Goal: Task Accomplishment & Management: Use online tool/utility

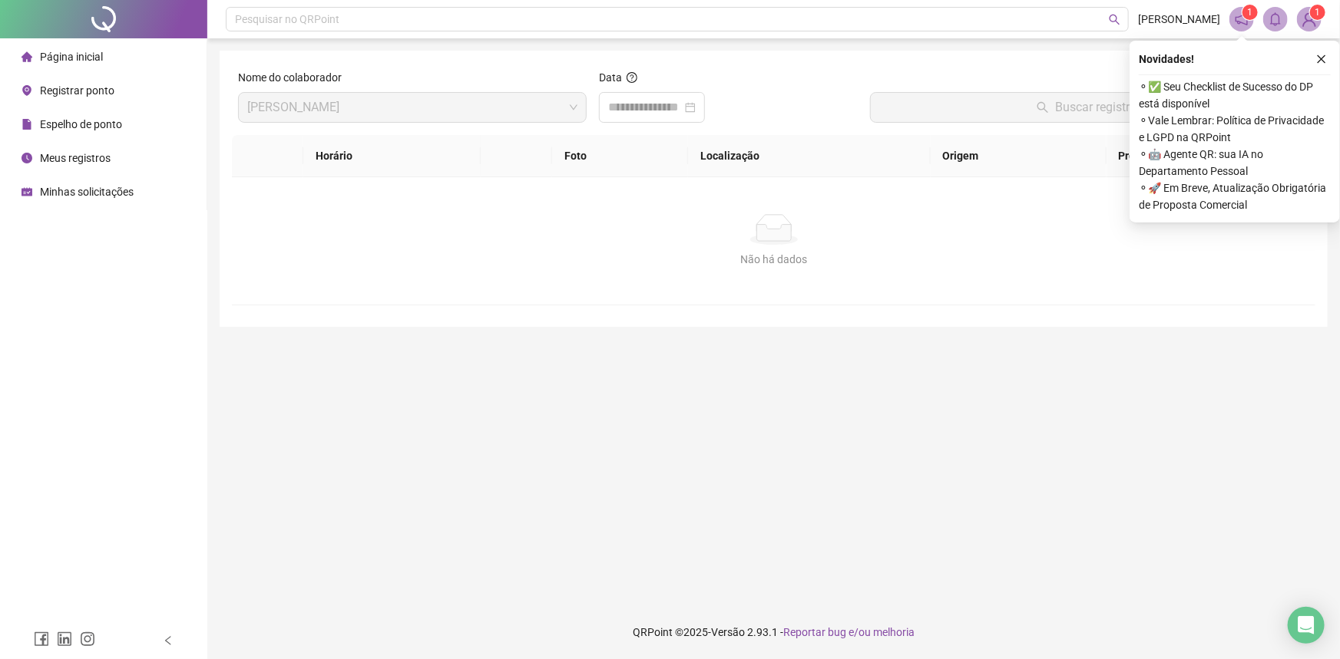
click at [1315, 51] on button "button" at bounding box center [1321, 59] width 18 height 18
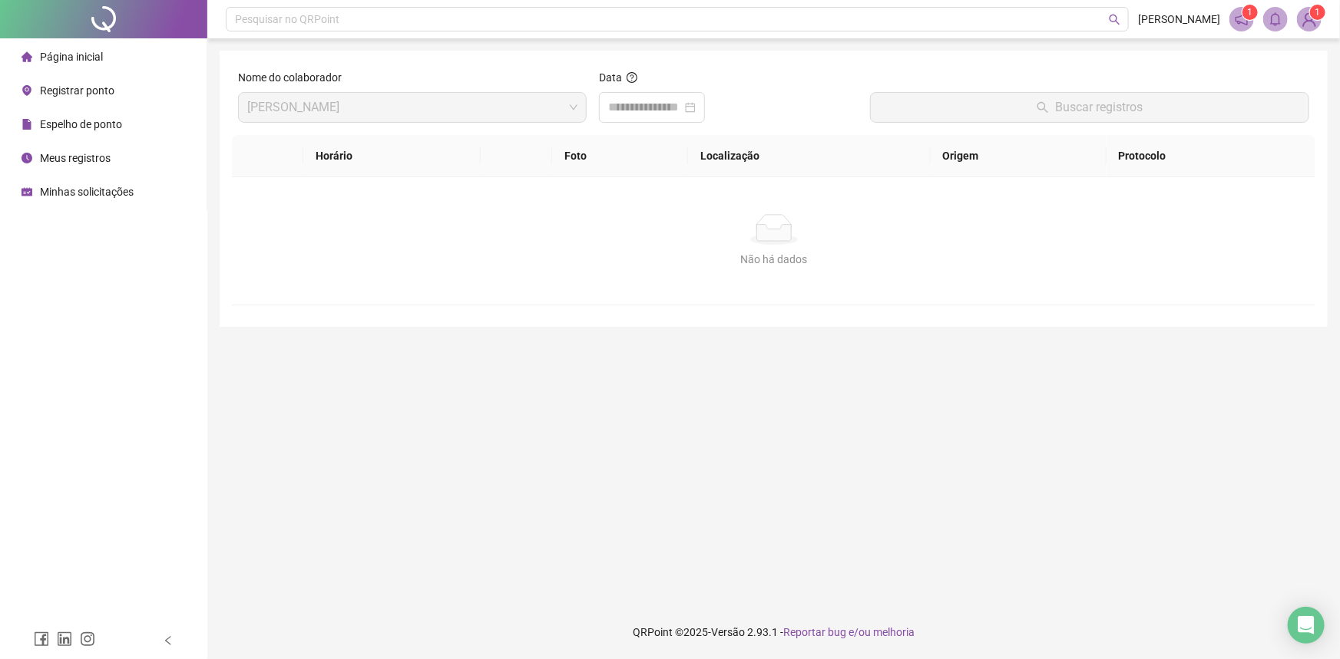
click at [84, 95] on span "Registrar ponto" at bounding box center [77, 90] width 74 height 12
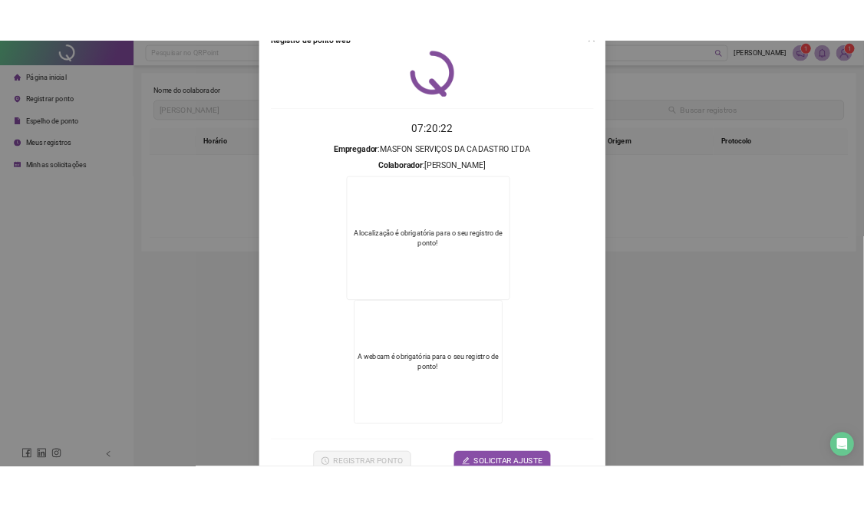
scroll to position [80, 0]
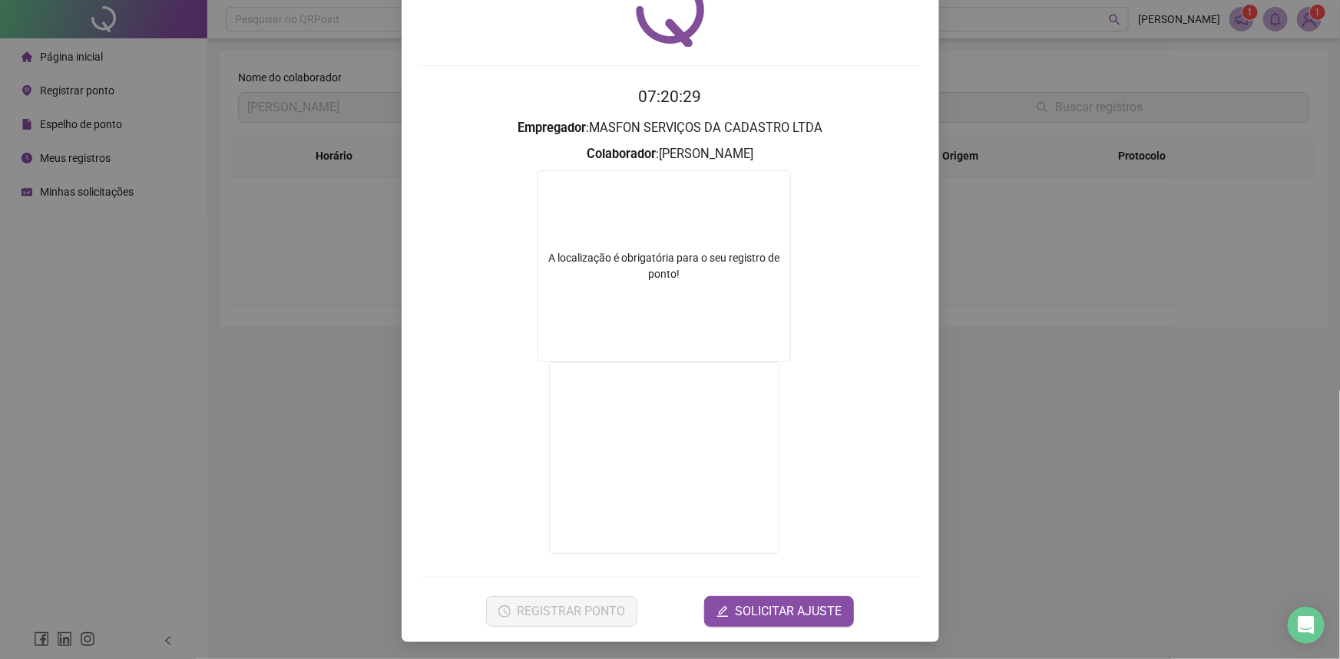
drag, startPoint x: 1095, startPoint y: 355, endPoint x: 918, endPoint y: 335, distance: 177.7
click at [1094, 355] on div "Registro de ponto web 07:20:29 Empregador : MASFON SERVIÇOS DA CADASTRO LTDA Co…" at bounding box center [670, 329] width 1340 height 659
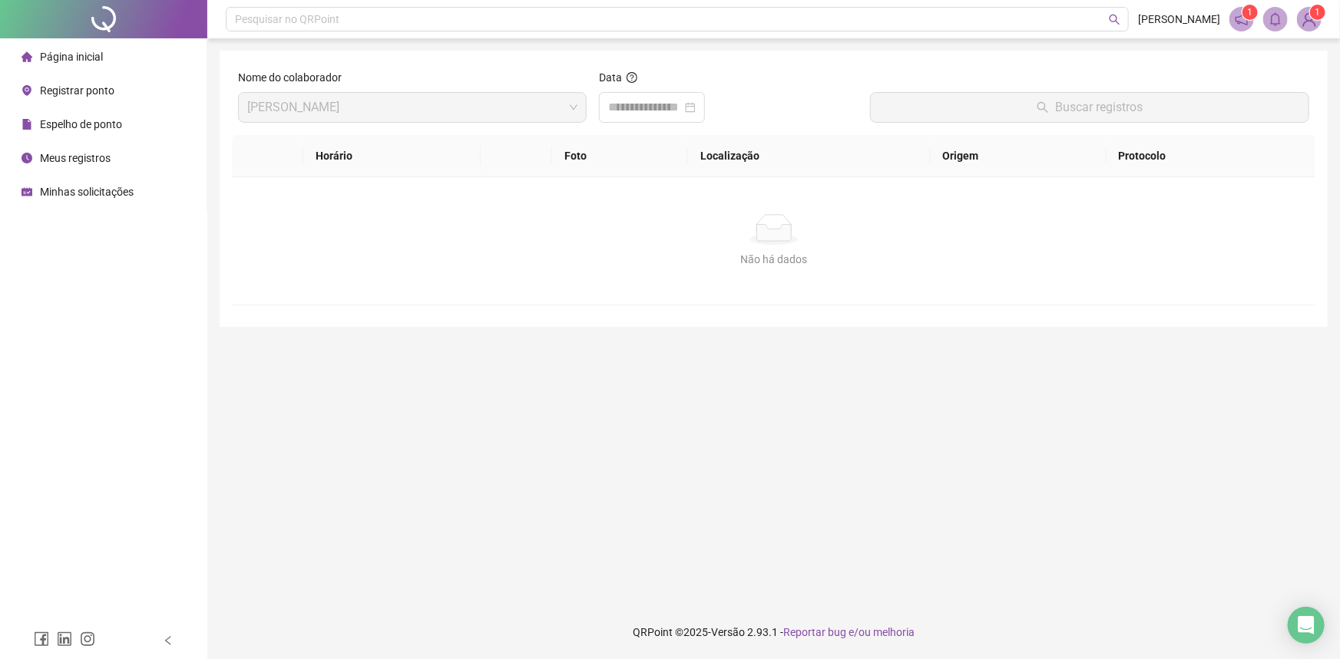
click at [94, 110] on div "Espelho de ponto" at bounding box center [71, 124] width 101 height 31
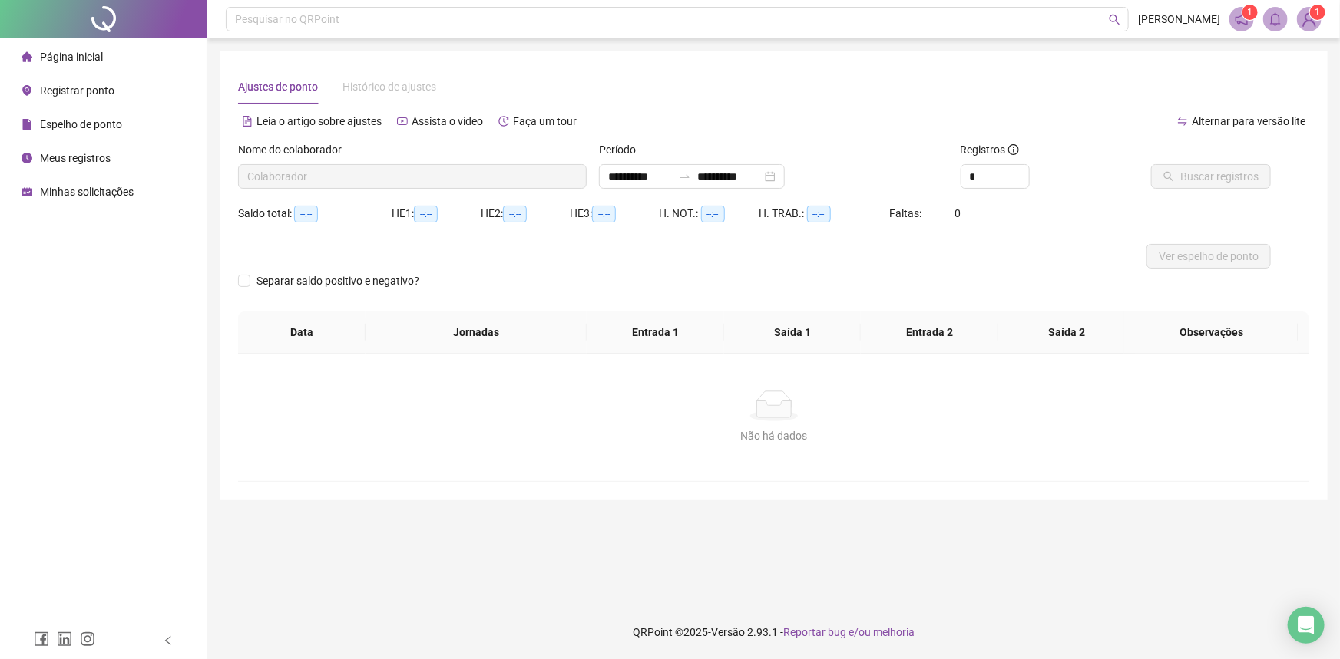
type input "**********"
click at [108, 91] on span "Registrar ponto" at bounding box center [77, 90] width 74 height 12
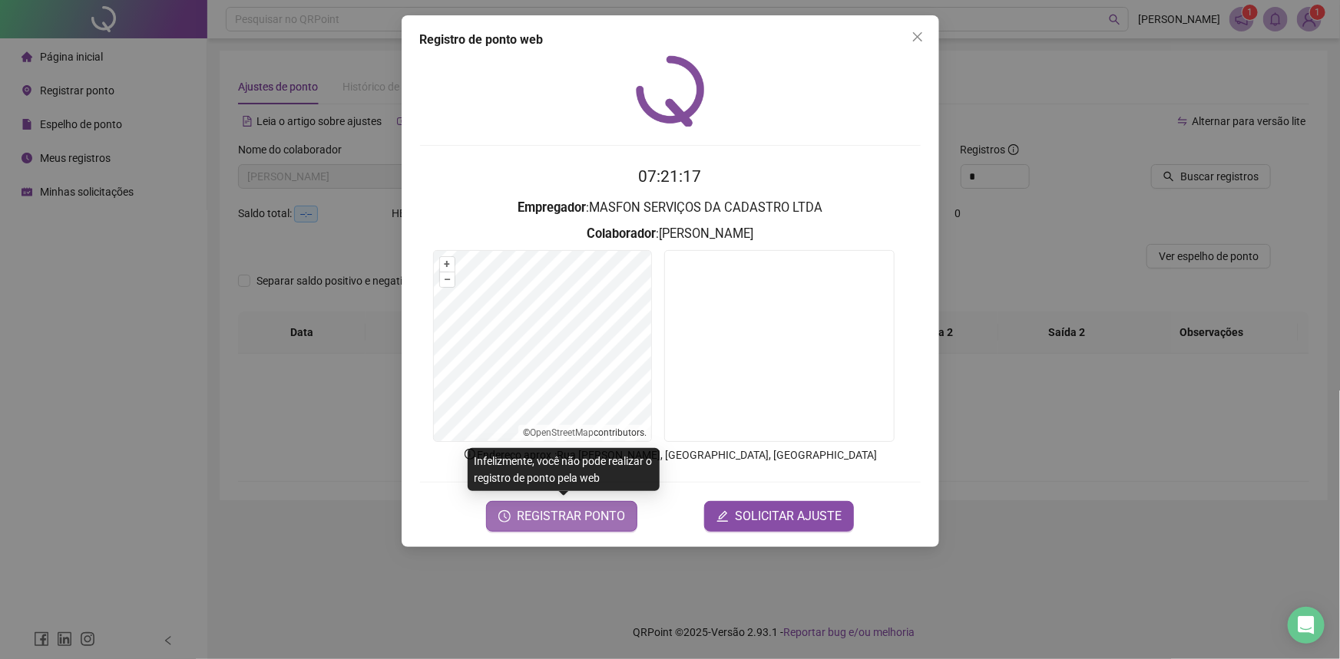
click at [583, 515] on span "REGISTRAR PONTO" at bounding box center [571, 516] width 108 height 18
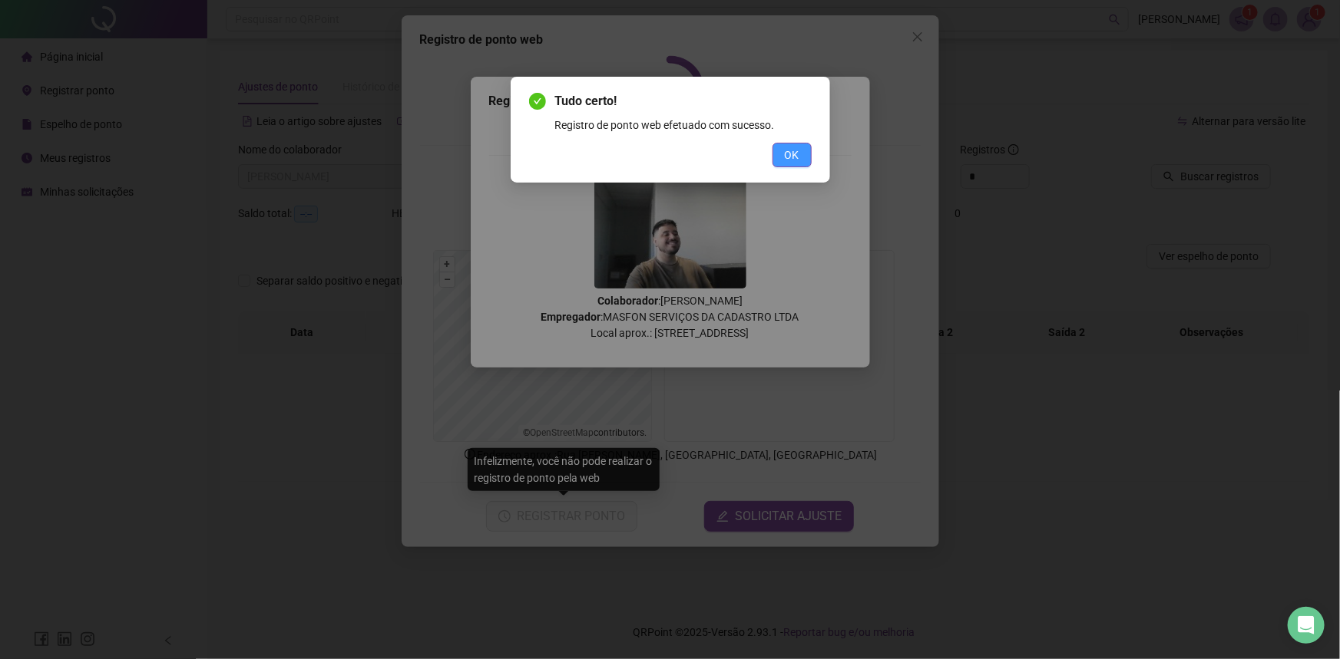
click at [798, 156] on span "OK" at bounding box center [792, 155] width 15 height 17
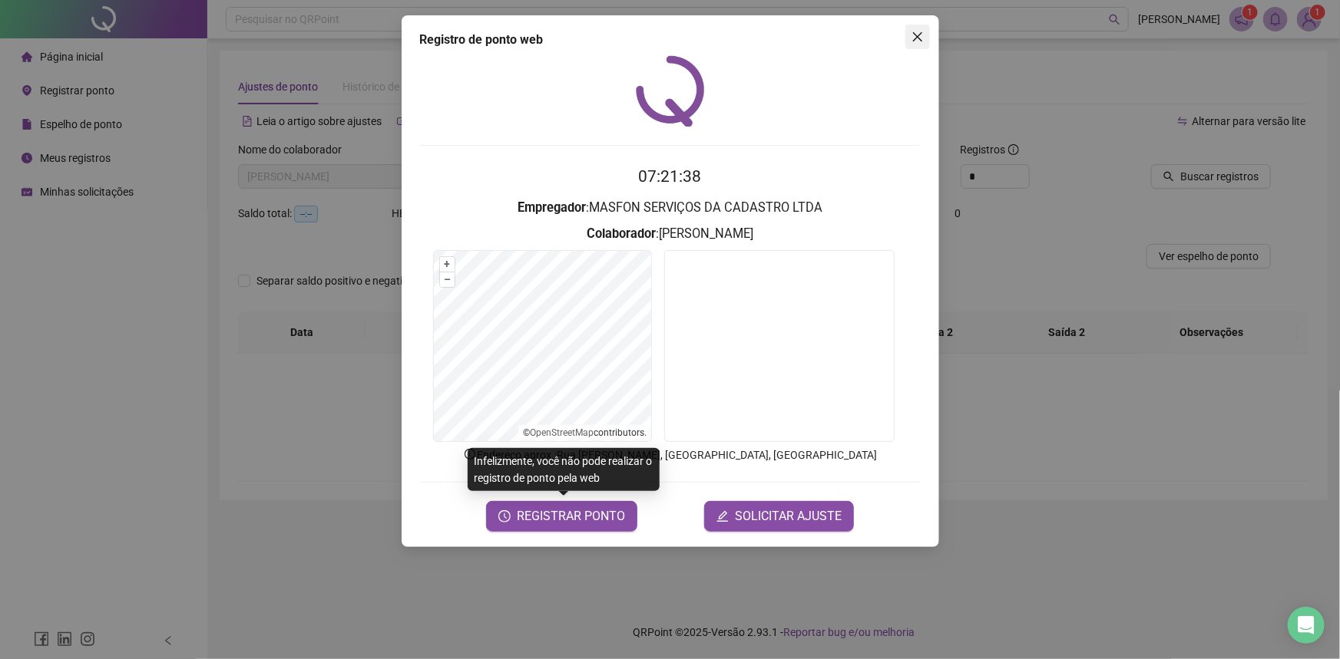
click at [915, 31] on icon "close" at bounding box center [917, 37] width 12 height 12
